Goal: Transaction & Acquisition: Obtain resource

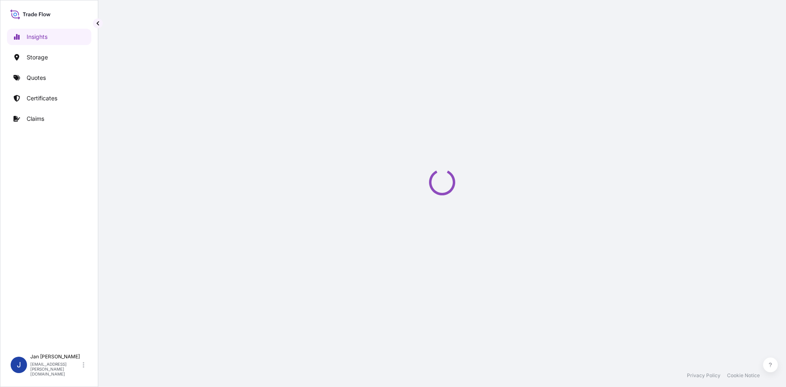
select select "2025"
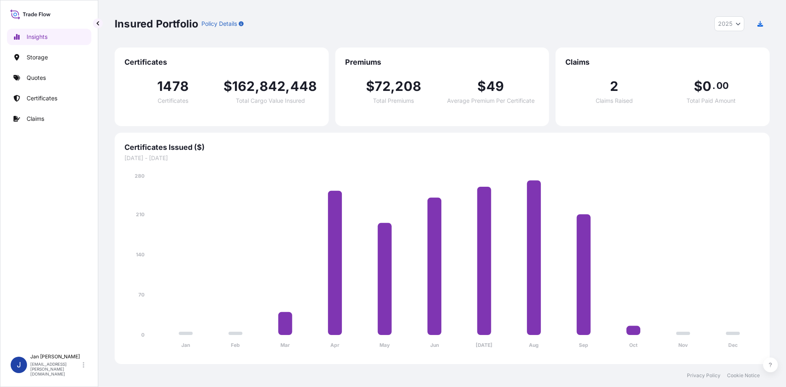
click at [54, 88] on div "Insights Storage Quotes Certificates Claims" at bounding box center [49, 185] width 84 height 328
click at [54, 83] on link "Quotes" at bounding box center [49, 78] width 84 height 16
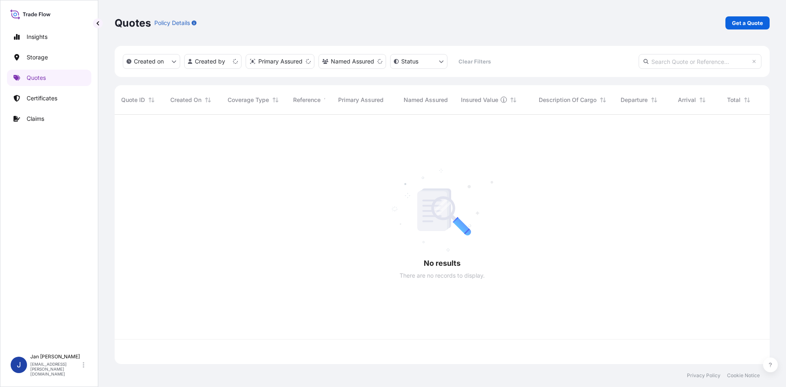
scroll to position [248, 649]
click at [757, 21] on p "Get a Quote" at bounding box center [747, 23] width 31 height 8
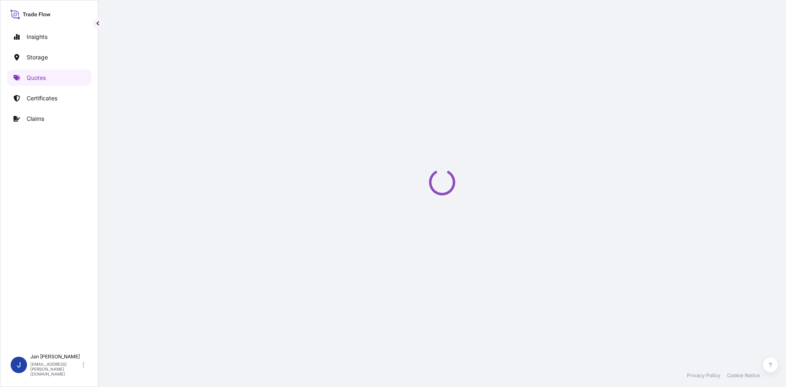
select select "Water"
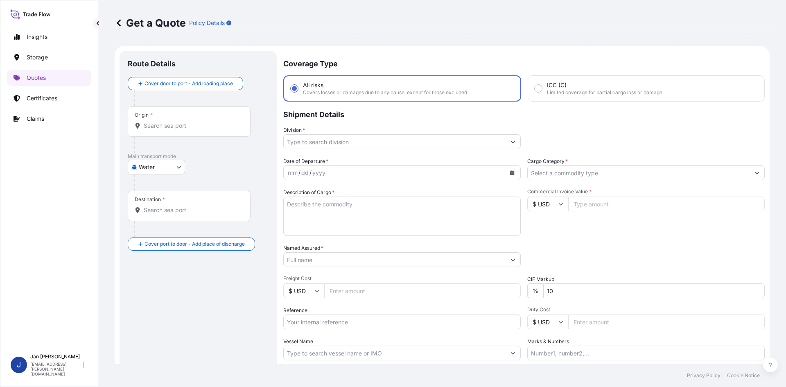
scroll to position [13, 0]
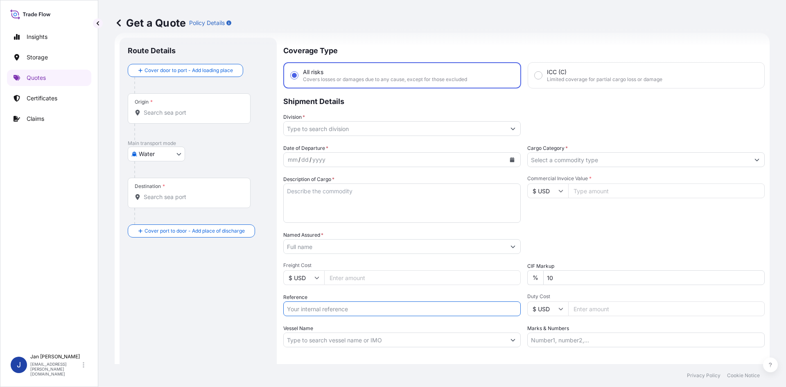
click at [323, 307] on input "Reference" at bounding box center [401, 308] width 237 height 15
paste input "1187427699"
click at [418, 304] on input "1187427699" at bounding box center [401, 308] width 237 height 15
paste input "5013169989"
click at [461, 316] on input "1187427699 5013169989" at bounding box center [401, 308] width 237 height 15
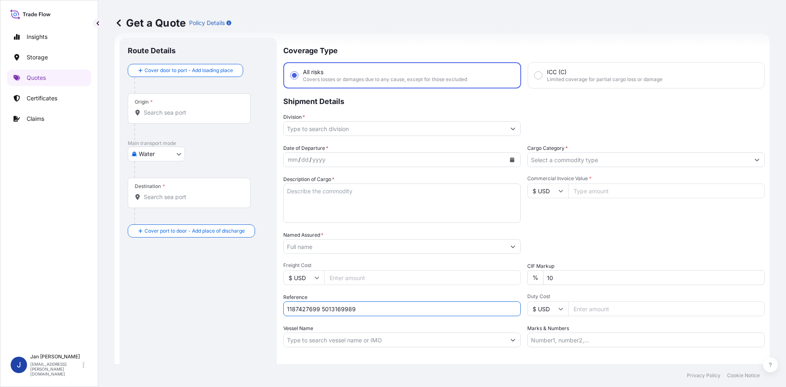
paste input "5013165649"
type input "1187427699 5013169989 5013165649"
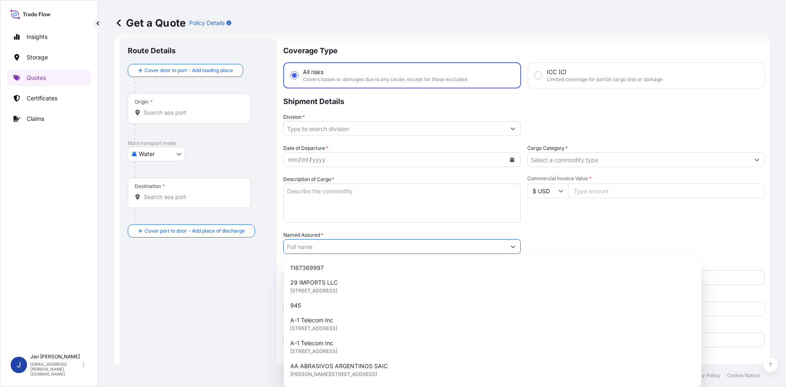
click at [514, 242] on button "Show suggestions" at bounding box center [513, 246] width 15 height 15
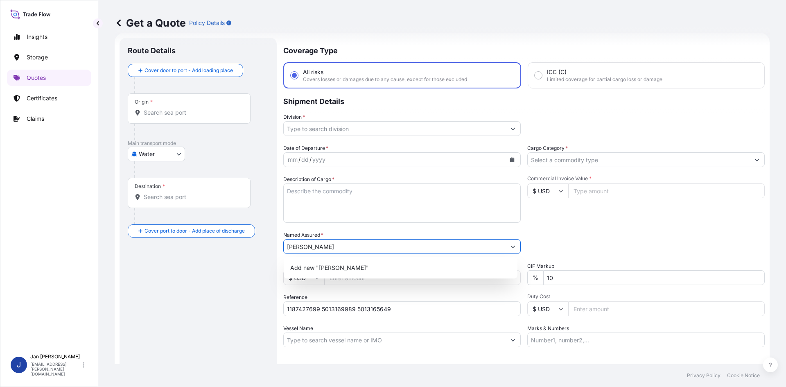
click at [290, 248] on input "[PERSON_NAME]" at bounding box center [395, 246] width 222 height 15
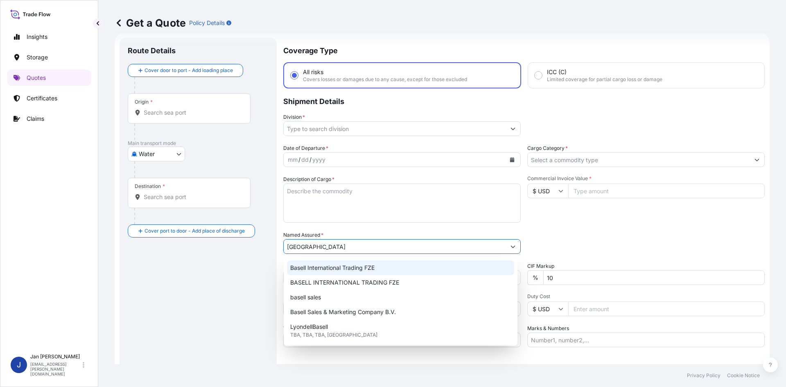
click at [343, 270] on span "Basell International Trading FZE" at bounding box center [332, 268] width 84 height 8
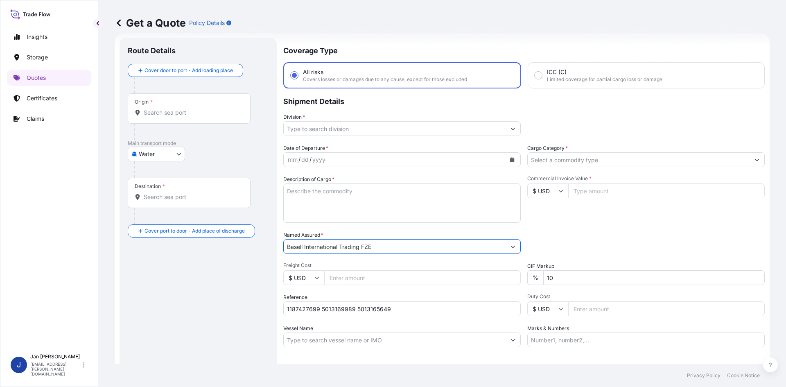
type input "Basell International Trading FZE"
click at [506, 159] on button "Calendar" at bounding box center [512, 159] width 13 height 13
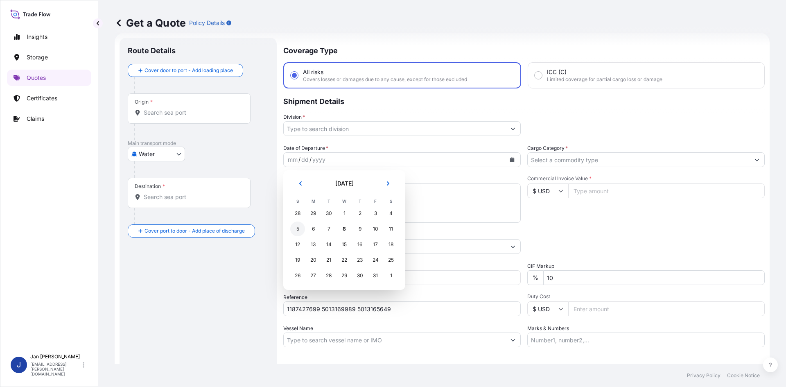
click at [296, 227] on div "5" at bounding box center [297, 228] width 15 height 15
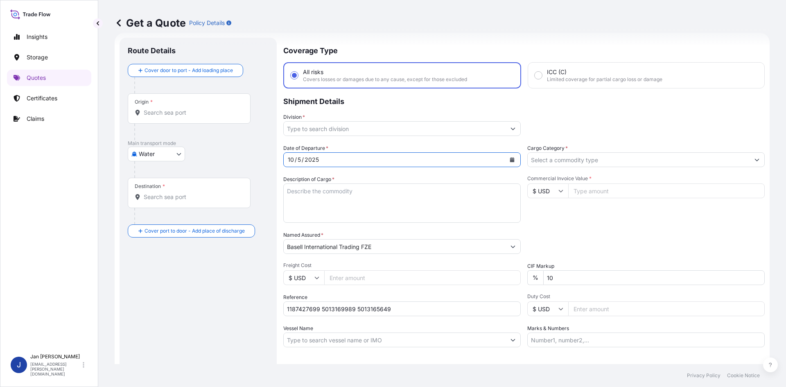
click at [437, 135] on input "Division *" at bounding box center [395, 128] width 222 height 15
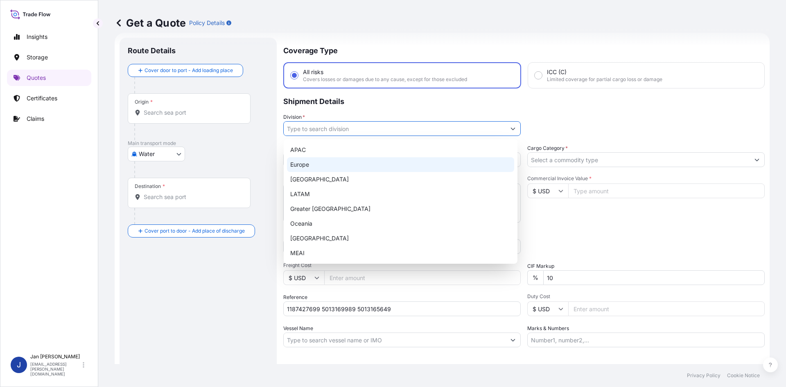
click at [379, 163] on div "Europe" at bounding box center [400, 164] width 227 height 15
type input "Europe"
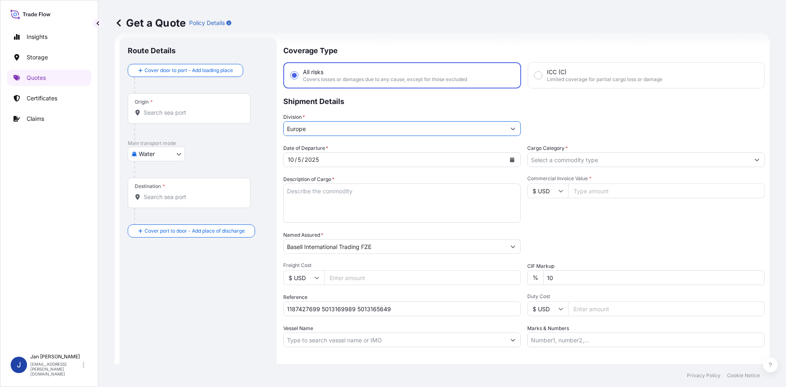
click at [589, 163] on input "Cargo Category *" at bounding box center [639, 159] width 222 height 15
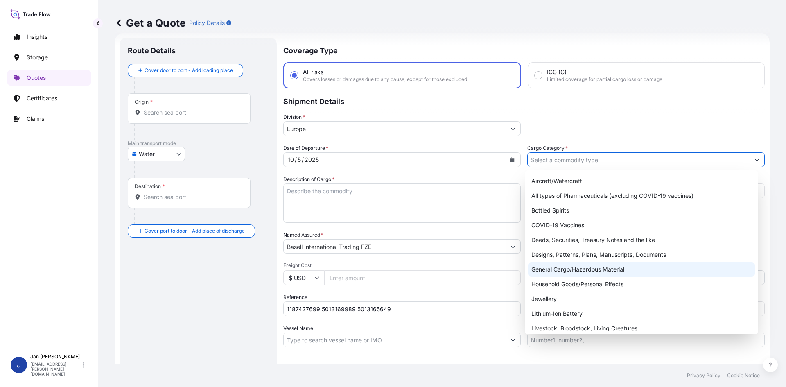
click at [568, 267] on div "General Cargo/Hazardous Material" at bounding box center [641, 269] width 227 height 15
type input "General Cargo/Hazardous Material"
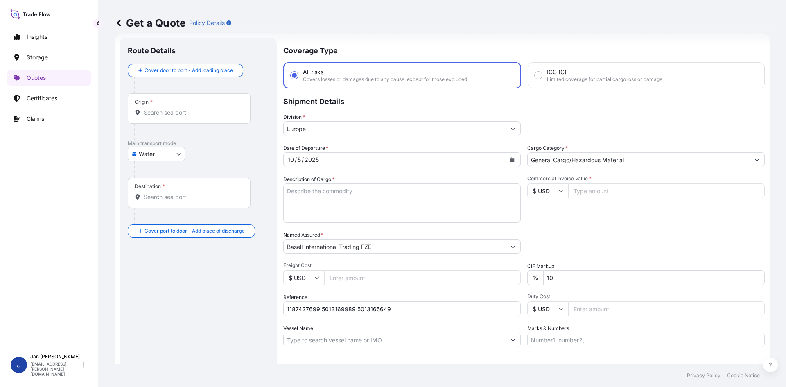
click at [631, 222] on div "Commercial Invoice Value * $ USD" at bounding box center [645, 198] width 237 height 47
drag, startPoint x: 416, startPoint y: 203, endPoint x: 398, endPoint y: 207, distance: 18.4
click at [415, 203] on textarea "Description of Cargo *" at bounding box center [401, 202] width 237 height 39
paste textarea "BULK UNPACKED LOADED INTO 1 20' DRY VAN MOPLEN 2000HEXP"
click at [286, 193] on textarea "BULK UNPACKED LOADED INTO 1 20' DRY VAN MOPLEN 2000HEXP" at bounding box center [401, 202] width 237 height 39
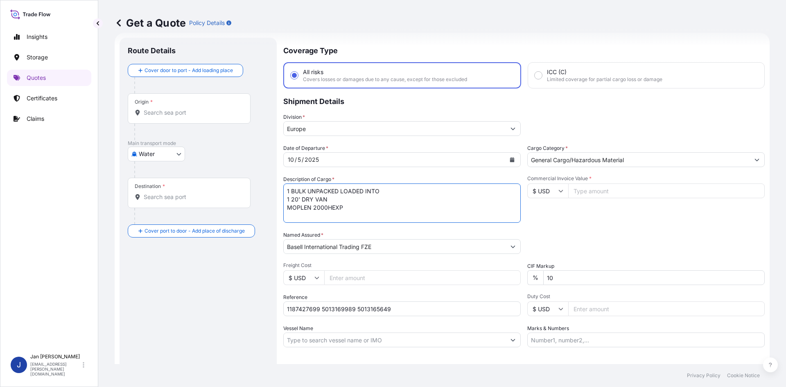
type textarea "1 BULK UNPACKED LOADED INTO 1 20' DRY VAN MOPLEN 2000HEXP"
drag, startPoint x: 619, startPoint y: 191, endPoint x: 566, endPoint y: 200, distance: 54.4
click at [617, 192] on input "Commercial Invoice Value *" at bounding box center [666, 190] width 197 height 15
paste input "21822.66"
type input "21822.66"
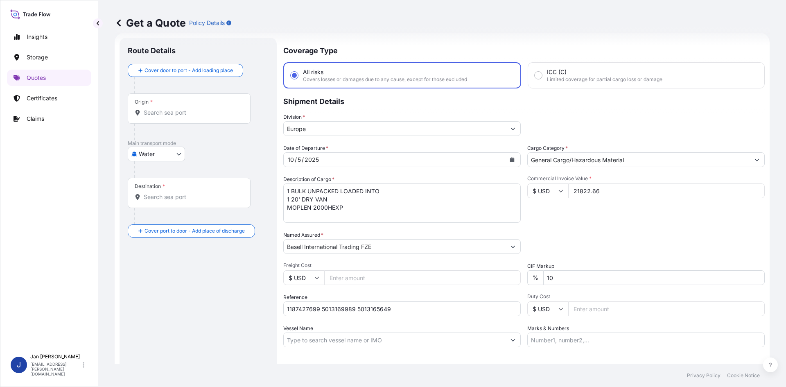
click at [551, 190] on input "$ USD" at bounding box center [547, 190] width 41 height 15
click at [542, 211] on div "€ EUR" at bounding box center [545, 214] width 34 height 16
type input "€ EUR"
drag, startPoint x: 603, startPoint y: 225, endPoint x: 609, endPoint y: 224, distance: 6.2
click at [605, 225] on div "Date of Departure * [DATE] Cargo Category * General Cargo/Hazardous Material De…" at bounding box center [523, 245] width 481 height 203
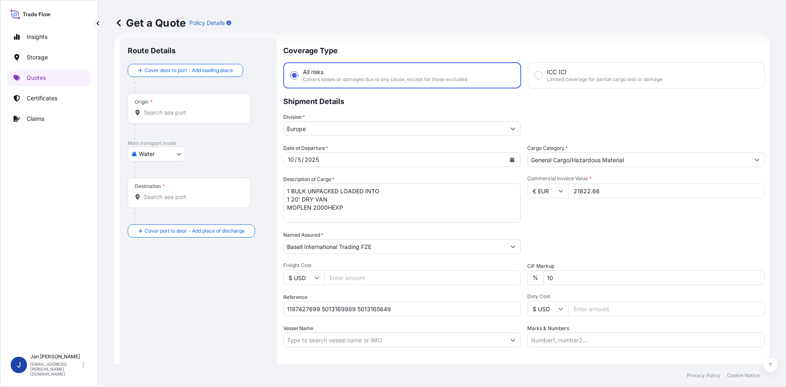
click at [182, 120] on div "Origin *" at bounding box center [189, 108] width 123 height 30
click at [182, 117] on input "Origin *" at bounding box center [192, 112] width 97 height 8
paste input "FOS SUR MER"
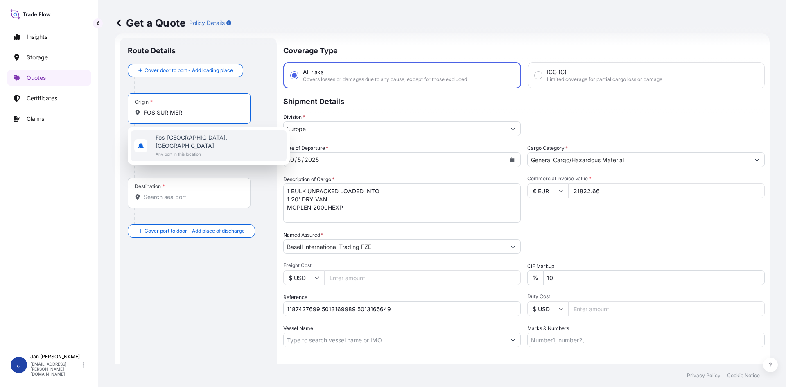
click at [184, 140] on span "Fos-[GEOGRAPHIC_DATA], [GEOGRAPHIC_DATA]" at bounding box center [220, 141] width 128 height 16
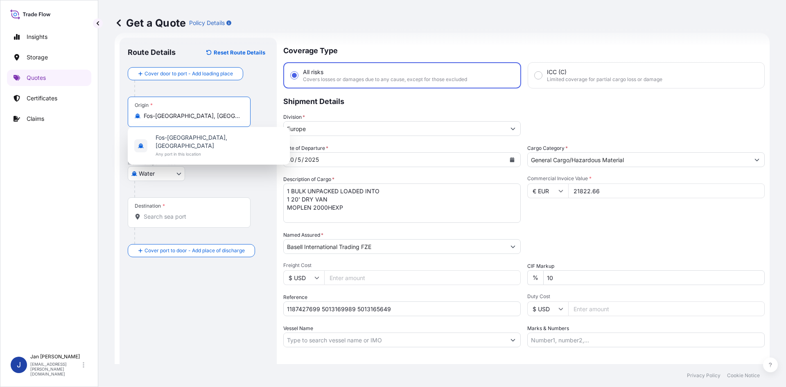
type input "Fos-[GEOGRAPHIC_DATA], [GEOGRAPHIC_DATA]"
click at [255, 165] on p "Main transport mode" at bounding box center [198, 163] width 141 height 7
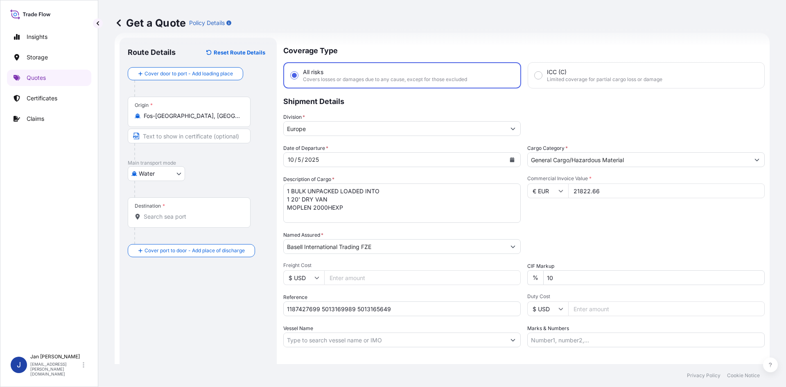
click at [199, 223] on div "Destination *" at bounding box center [189, 212] width 123 height 30
click at [199, 221] on input "Destination *" at bounding box center [192, 216] width 97 height 8
paste input "IZMIT"
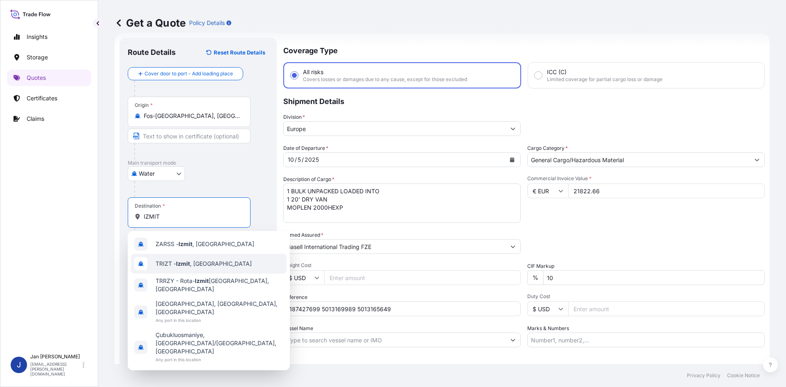
click at [190, 258] on div "TRIZT - [GEOGRAPHIC_DATA] , [GEOGRAPHIC_DATA]" at bounding box center [209, 264] width 156 height 20
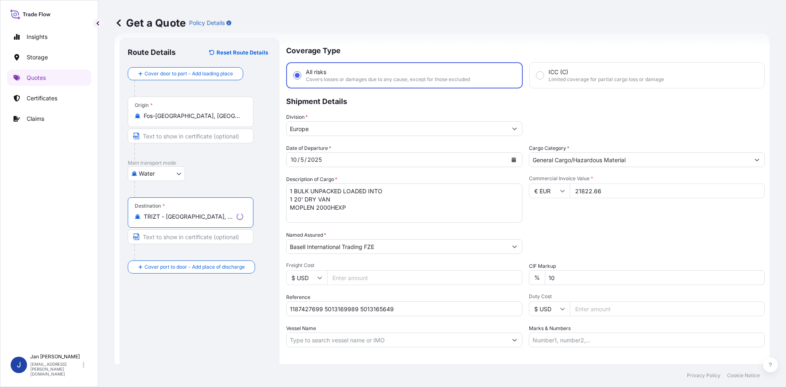
type input "TRIZT - [GEOGRAPHIC_DATA], [GEOGRAPHIC_DATA]"
click at [191, 332] on div "Route Details Reset Route Details Cover door to port - Add loading place Place …" at bounding box center [200, 223] width 144 height 354
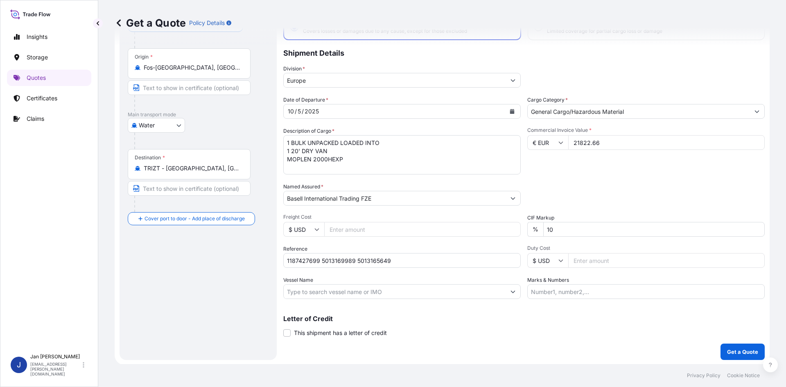
scroll to position [62, 0]
click at [727, 350] on p "Get a Quote" at bounding box center [742, 351] width 31 height 8
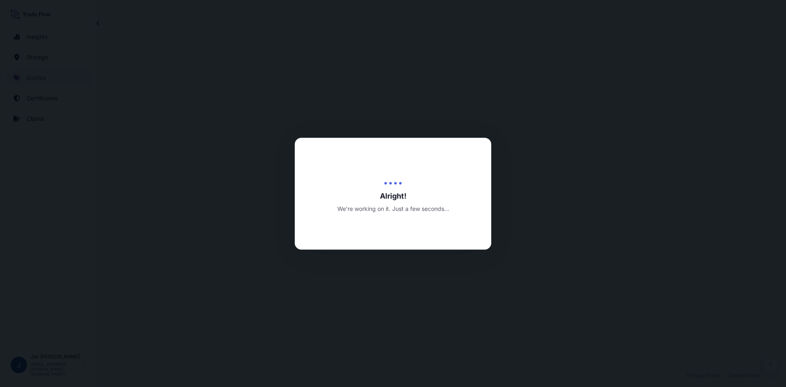
select select "Water"
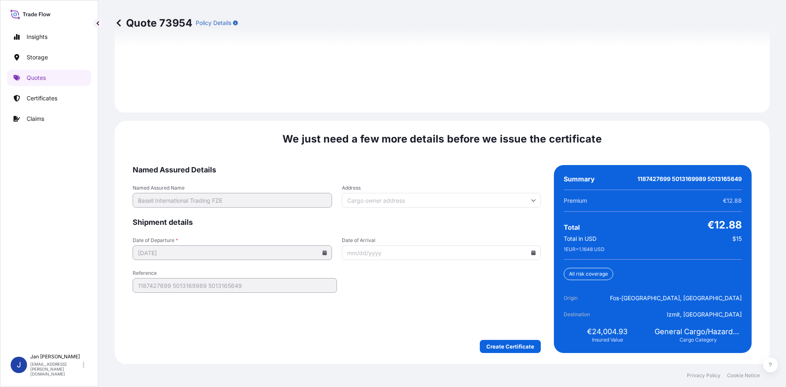
scroll to position [1175, 0]
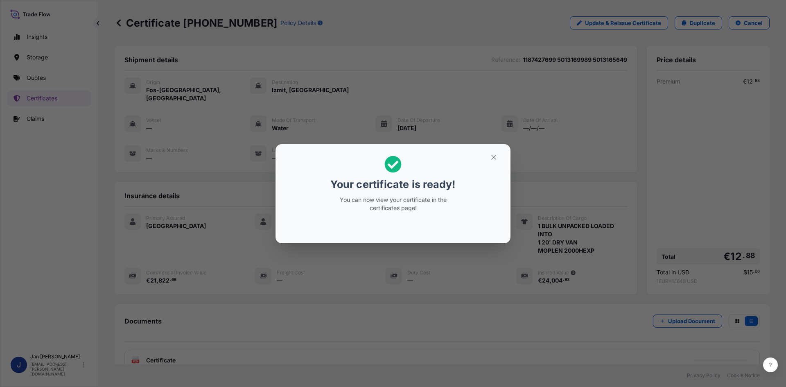
click at [243, 117] on div "Your certificate is ready! You can now view your certificate in the certificate…" at bounding box center [393, 193] width 786 height 387
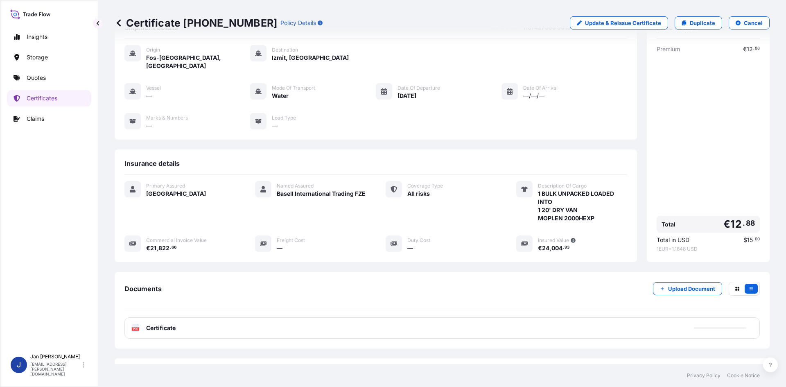
scroll to position [60, 0]
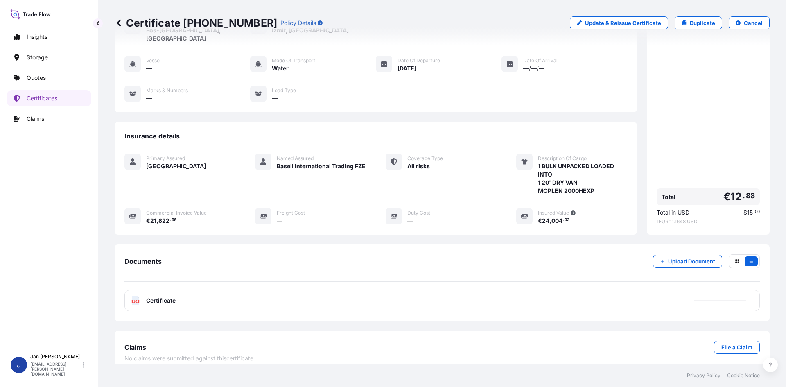
click at [169, 296] on span "Certificate" at bounding box center [160, 300] width 29 height 8
click at [180, 294] on div "PDF Certificate" at bounding box center [441, 300] width 635 height 21
click at [193, 296] on div "PDF Certificate" at bounding box center [441, 300] width 635 height 21
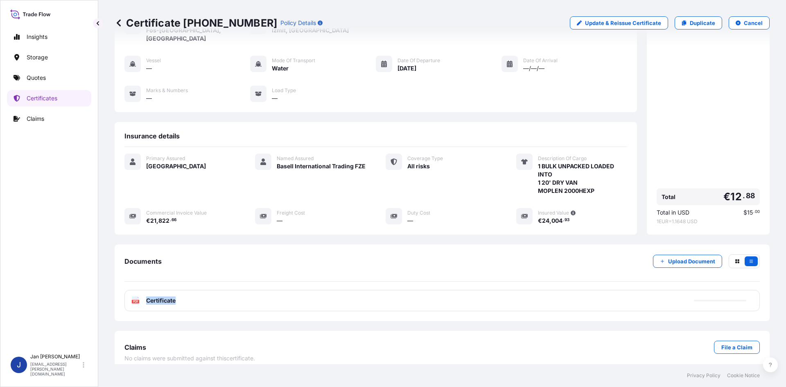
click at [193, 296] on div "PDF Certificate" at bounding box center [441, 300] width 635 height 21
click at [231, 276] on div "Documents Upload Document PDF Certificate" at bounding box center [441, 282] width 635 height 57
click at [211, 290] on div "PDF Certificate" at bounding box center [441, 300] width 635 height 21
drag, startPoint x: 413, startPoint y: 270, endPoint x: 408, endPoint y: 275, distance: 7.2
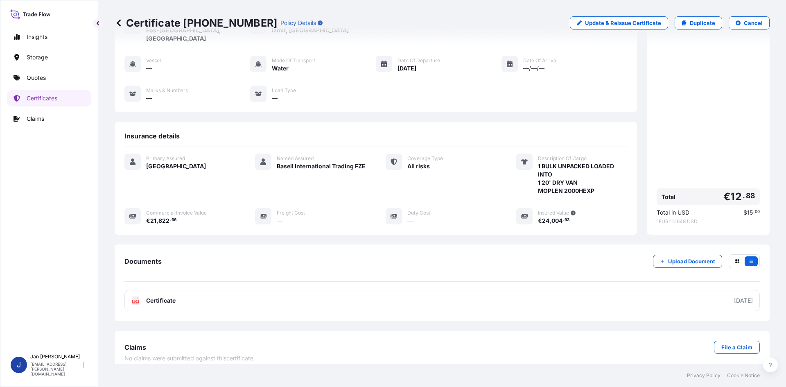
click at [411, 272] on div "Documents Upload Document" at bounding box center [441, 267] width 635 height 27
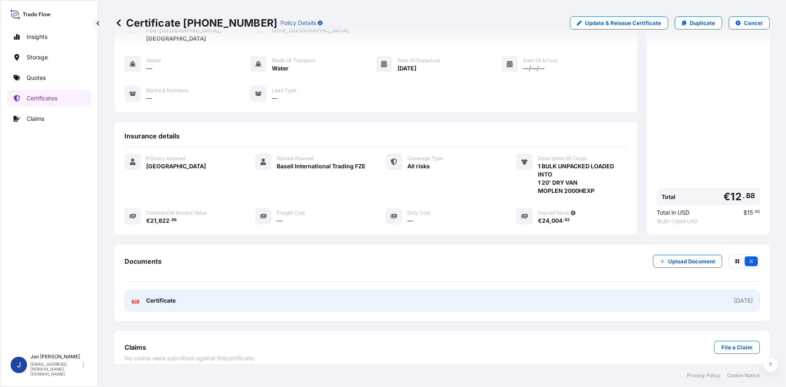
click at [396, 290] on link "PDF Certificate [DATE]" at bounding box center [441, 300] width 635 height 21
